Goal: Information Seeking & Learning: Learn about a topic

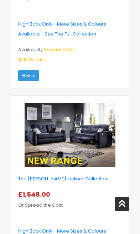
scroll to position [2054, 0]
click at [72, 138] on img at bounding box center [70, 135] width 91 height 64
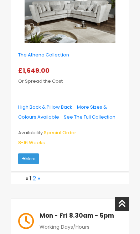
scroll to position [3203, 0]
click at [35, 176] on link "2" at bounding box center [34, 178] width 3 height 8
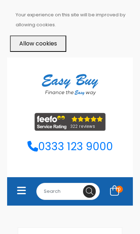
select select "104"
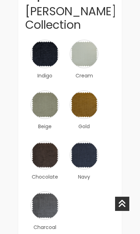
scroll to position [617, 0]
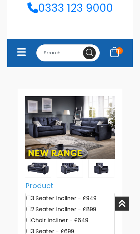
click at [70, 125] on img at bounding box center [69, 127] width 89 height 63
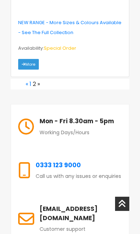
scroll to position [1856, 0]
